Goal: Find specific page/section: Find specific page/section

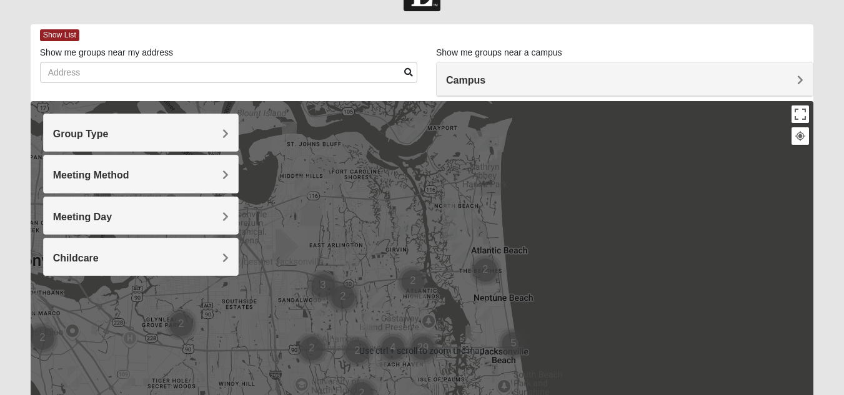
scroll to position [62, 0]
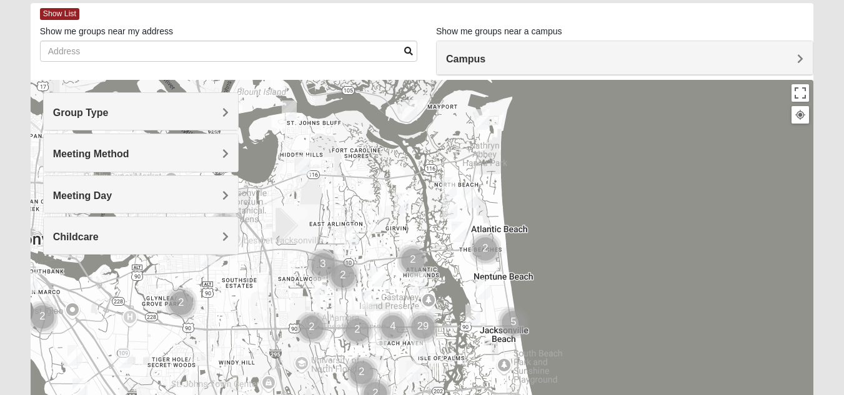
click at [109, 107] on span "Group Type" at bounding box center [81, 112] width 56 height 11
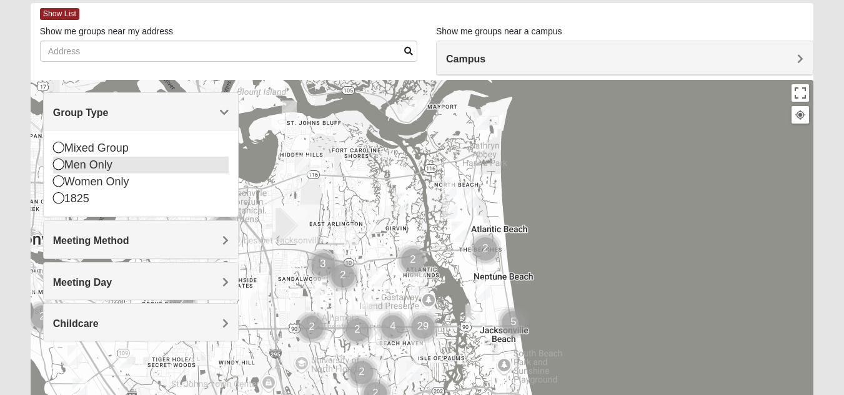
click at [60, 166] on icon at bounding box center [58, 164] width 11 height 11
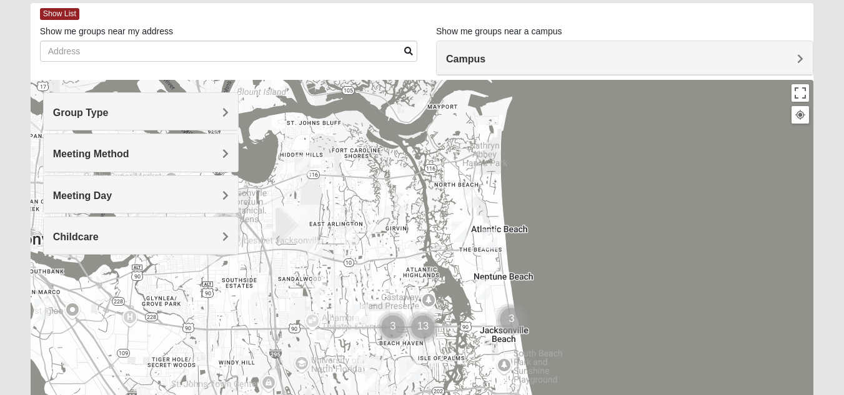
click at [129, 154] on span "Meeting Method" at bounding box center [91, 154] width 76 height 11
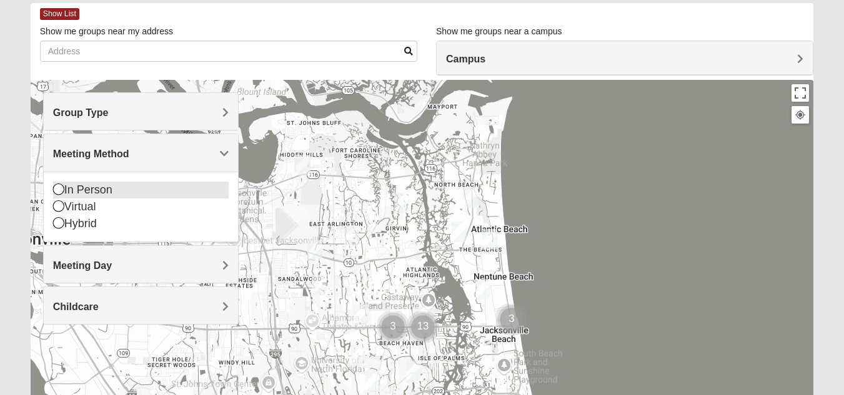
click at [61, 190] on icon at bounding box center [58, 189] width 11 height 11
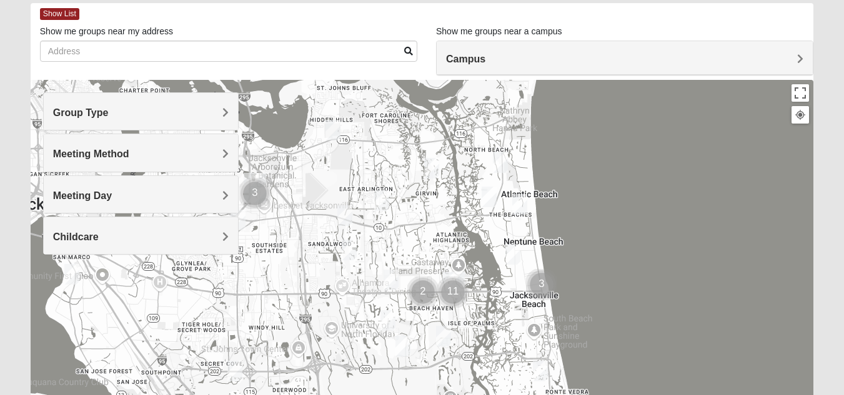
drag, startPoint x: 477, startPoint y: 311, endPoint x: 508, endPoint y: 276, distance: 46.9
click at [508, 276] on div at bounding box center [422, 330] width 783 height 500
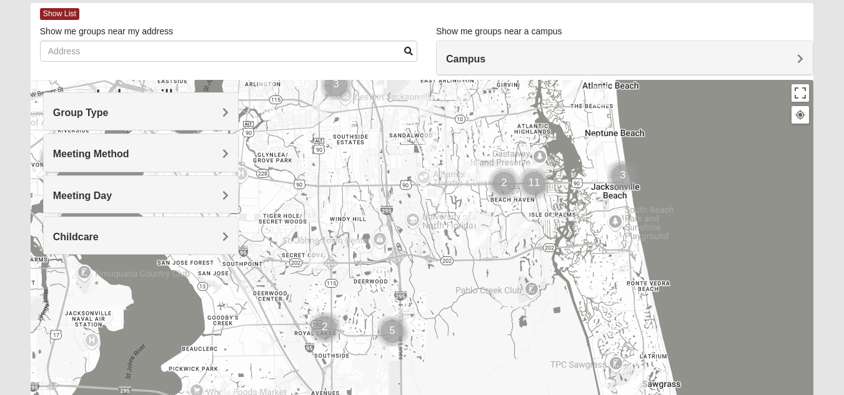
drag, startPoint x: 453, startPoint y: 252, endPoint x: 534, endPoint y: 153, distance: 128.3
click at [534, 153] on div at bounding box center [422, 330] width 783 height 500
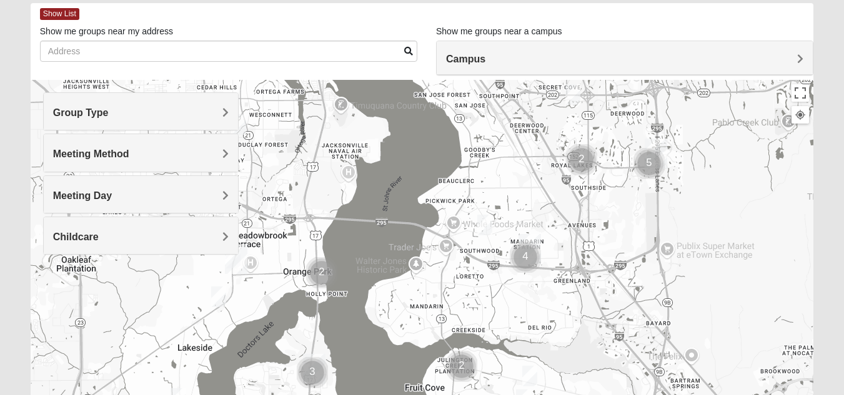
drag, startPoint x: 332, startPoint y: 325, endPoint x: 593, endPoint y: 157, distance: 310.5
click at [593, 157] on img "Cluster of 2 groups" at bounding box center [581, 159] width 41 height 41
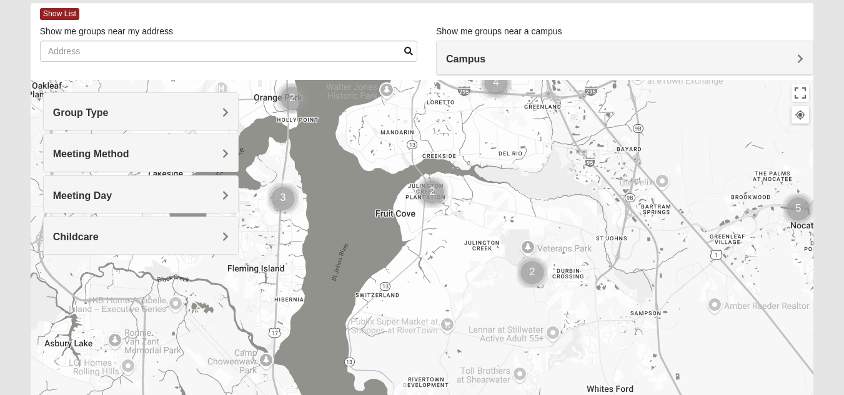
drag, startPoint x: 563, startPoint y: 310, endPoint x: 534, endPoint y: 136, distance: 176.6
click at [534, 135] on div at bounding box center [422, 330] width 783 height 500
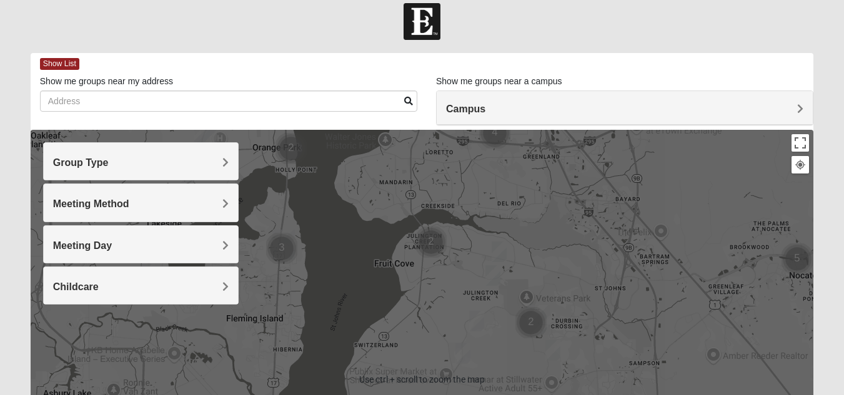
scroll to position [0, 0]
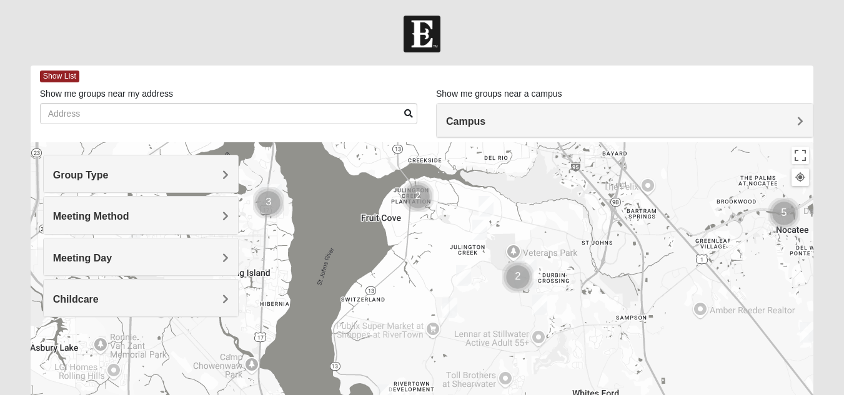
drag, startPoint x: 486, startPoint y: 224, endPoint x: 473, endPoint y: 162, distance: 63.8
click at [473, 162] on div at bounding box center [422, 392] width 783 height 500
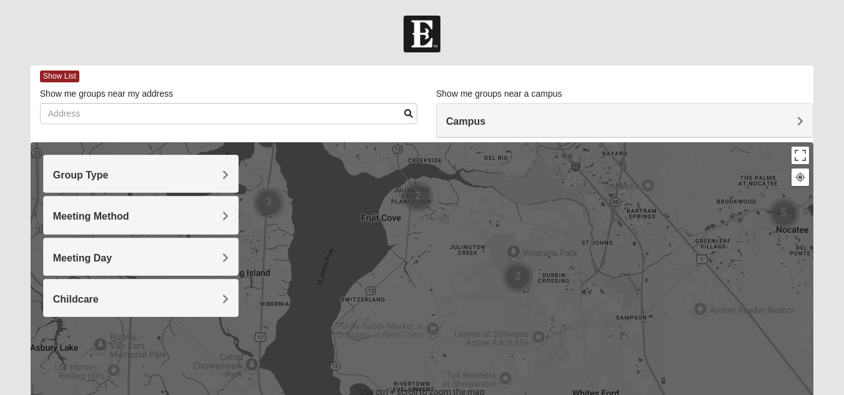
click at [417, 224] on div at bounding box center [422, 392] width 783 height 500
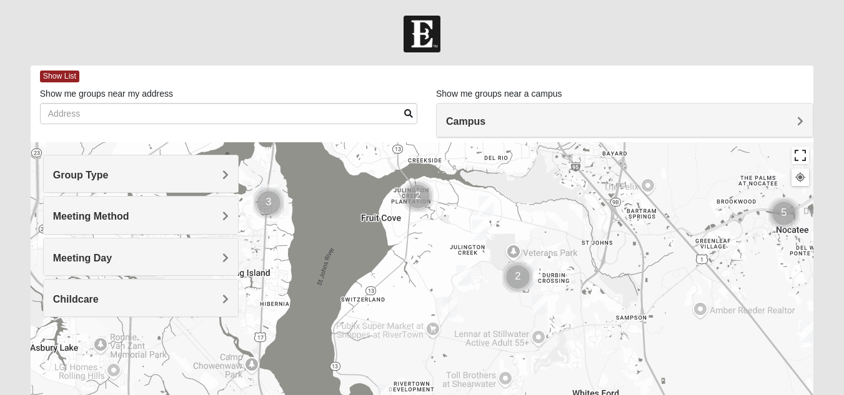
click at [803, 159] on button "Toggle fullscreen view" at bounding box center [799, 155] width 17 height 17
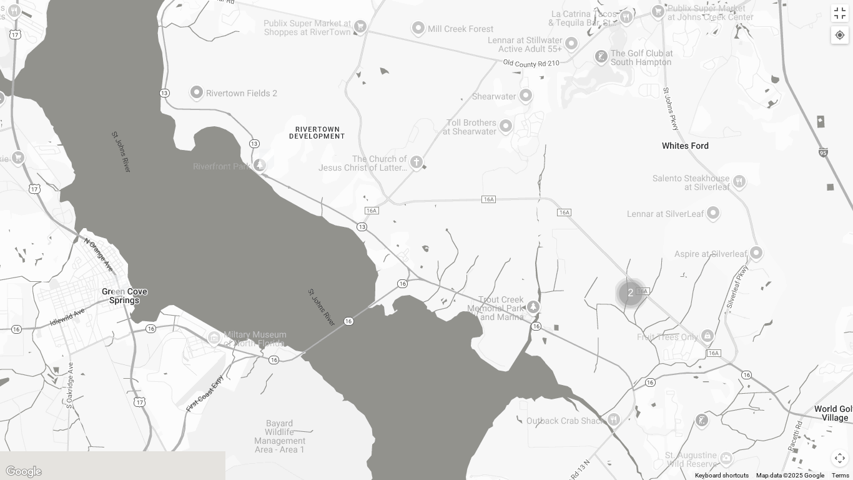
drag, startPoint x: 655, startPoint y: 393, endPoint x: 559, endPoint y: 260, distance: 163.8
click at [548, 255] on div at bounding box center [426, 240] width 853 height 480
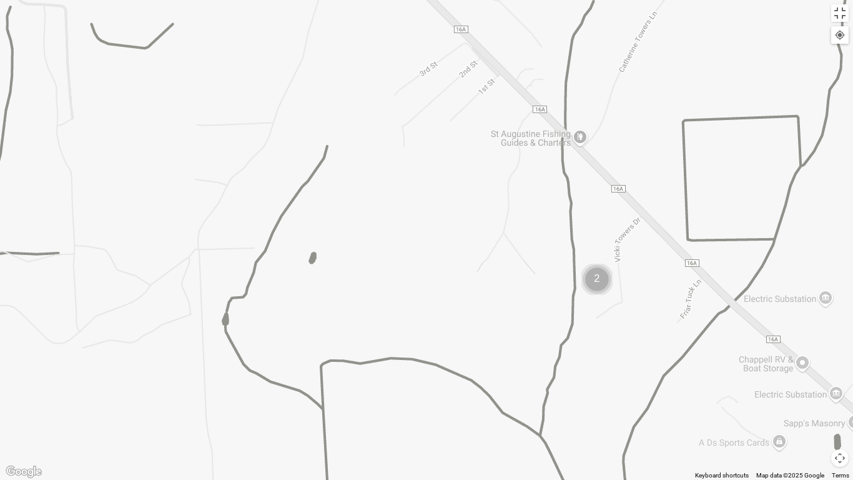
click at [601, 280] on img "Cluster of 2 groups" at bounding box center [597, 279] width 41 height 41
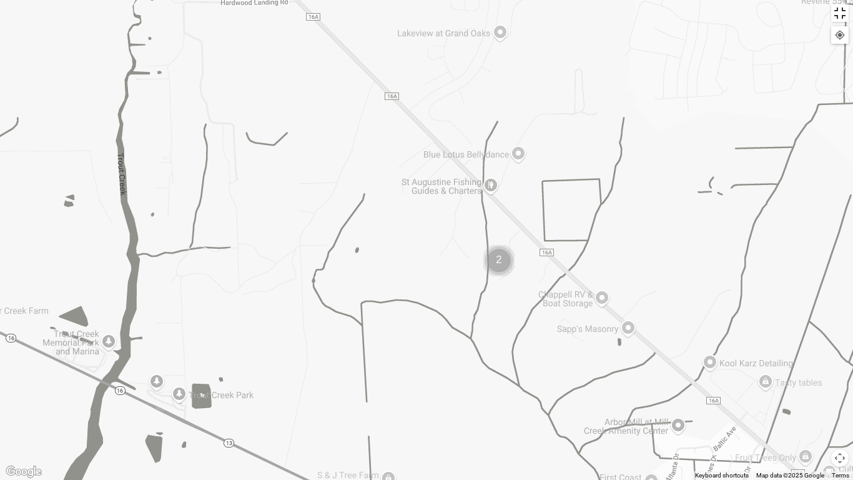
click at [841, 14] on button "Toggle fullscreen view" at bounding box center [839, 12] width 17 height 17
